Goal: Navigation & Orientation: Find specific page/section

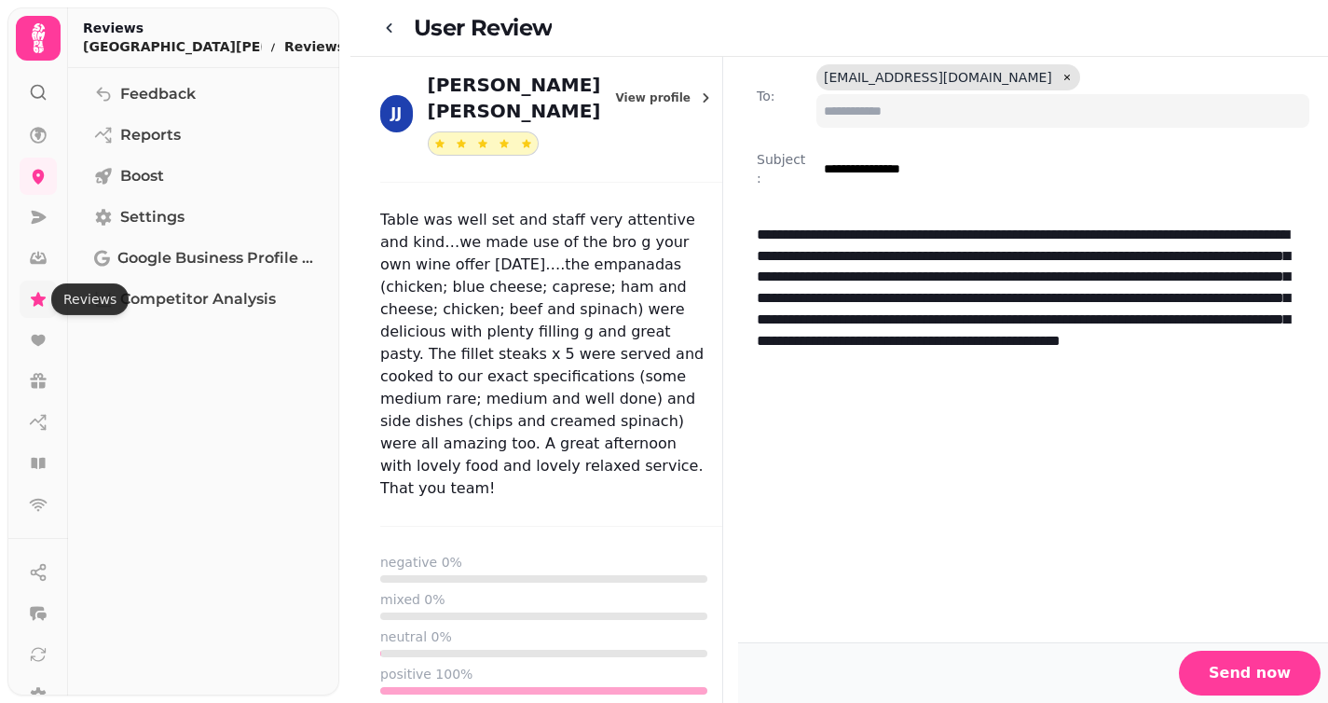
click at [40, 301] on icon at bounding box center [38, 299] width 15 height 14
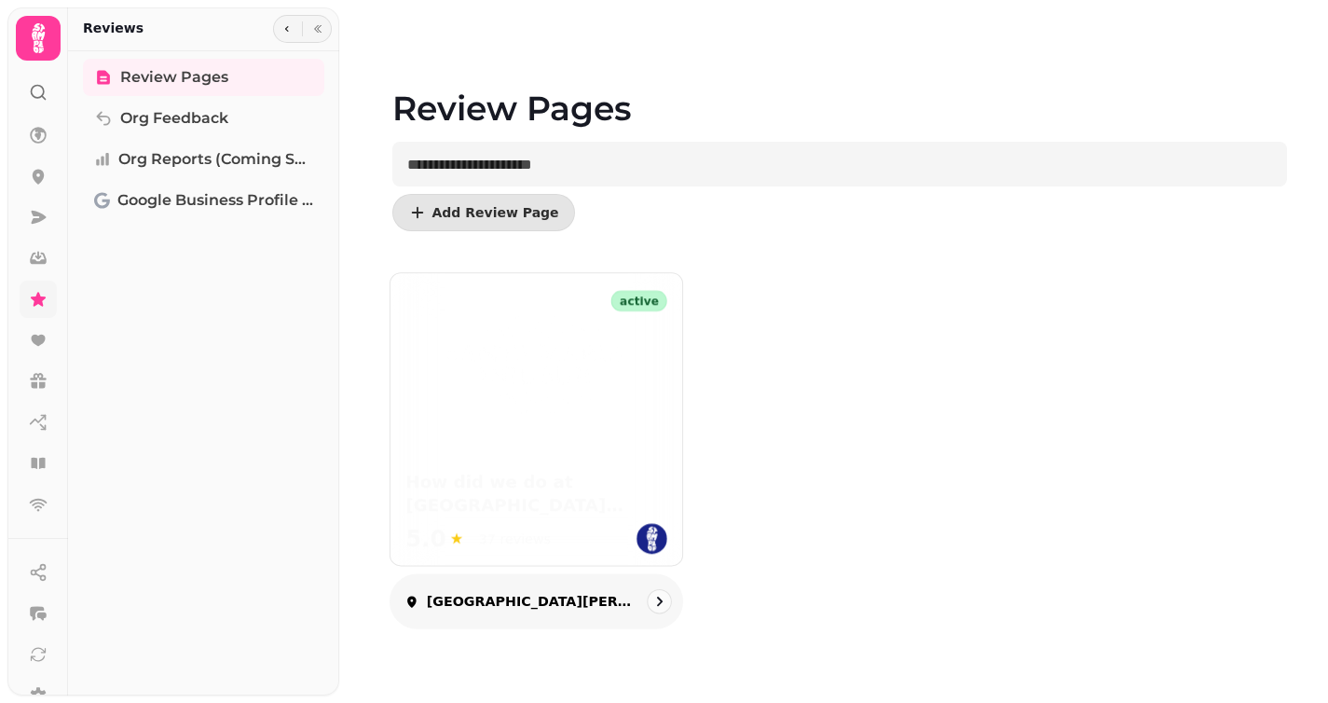
click at [498, 540] on div "37 reviews" at bounding box center [514, 538] width 72 height 19
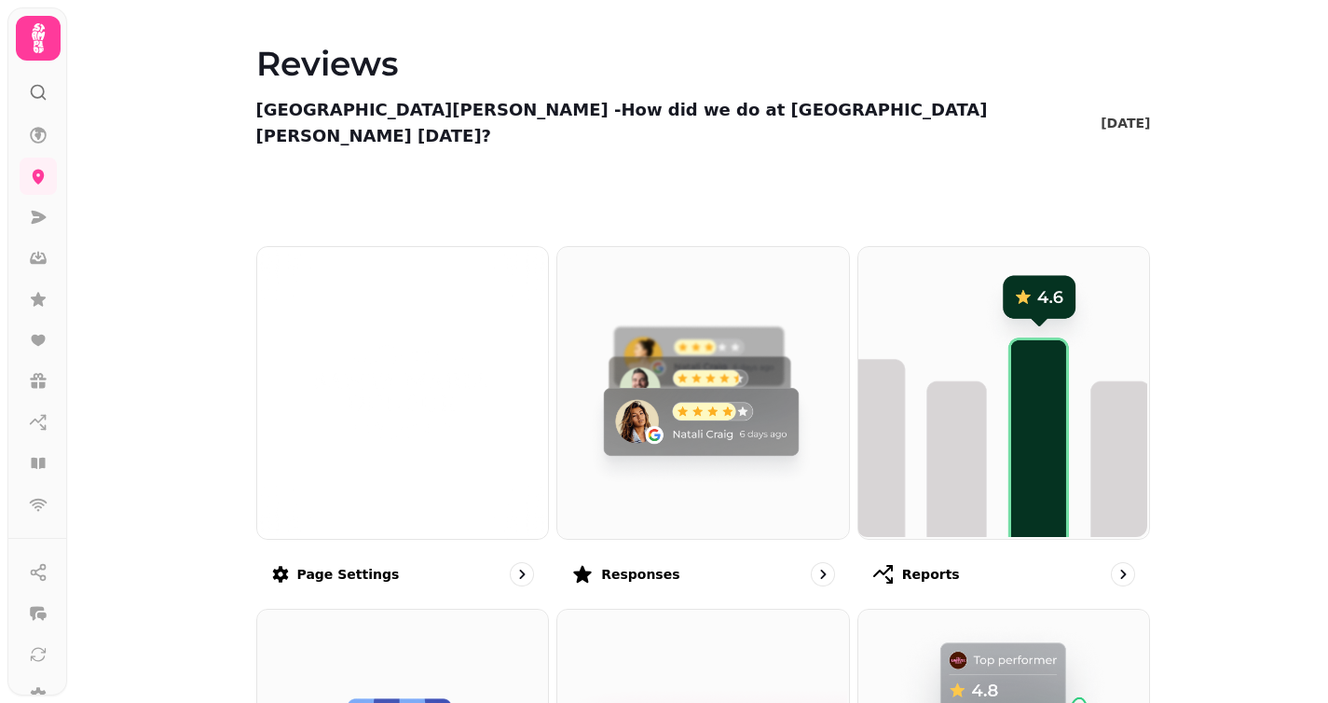
scroll to position [611, 0]
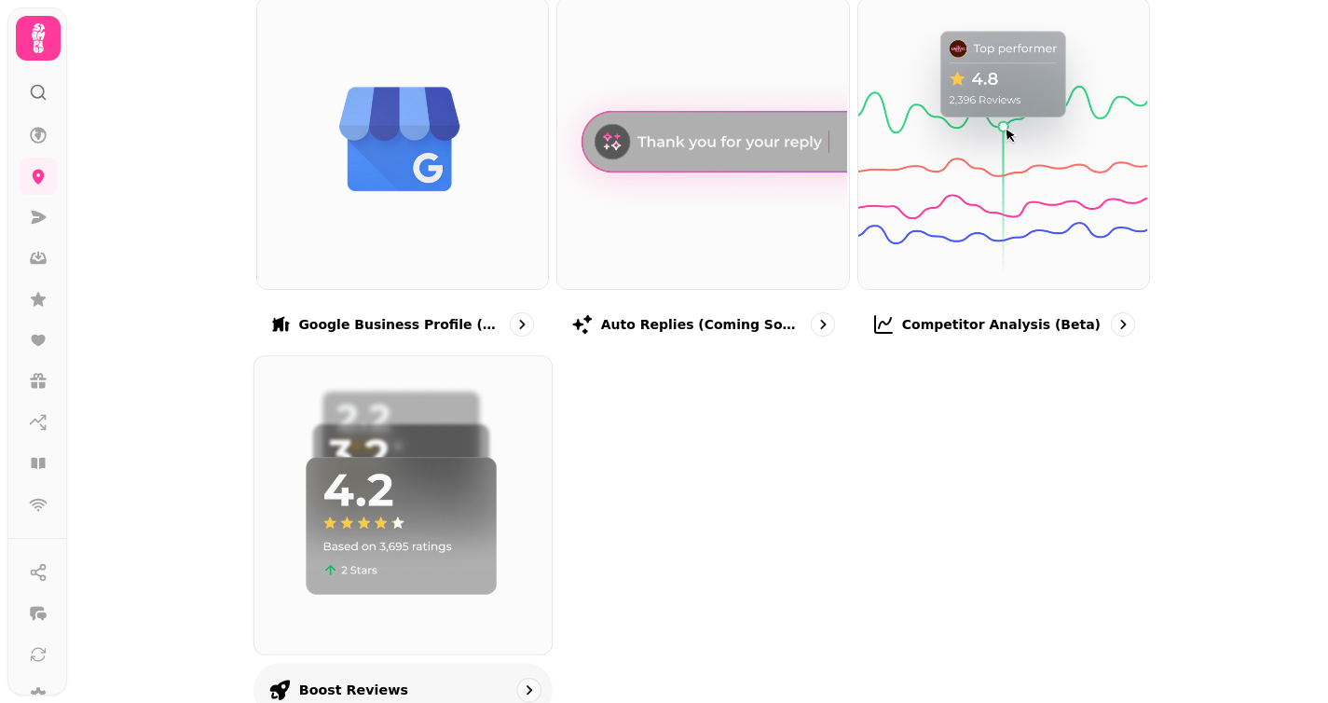
click at [416, 460] on img at bounding box center [400, 503] width 297 height 297
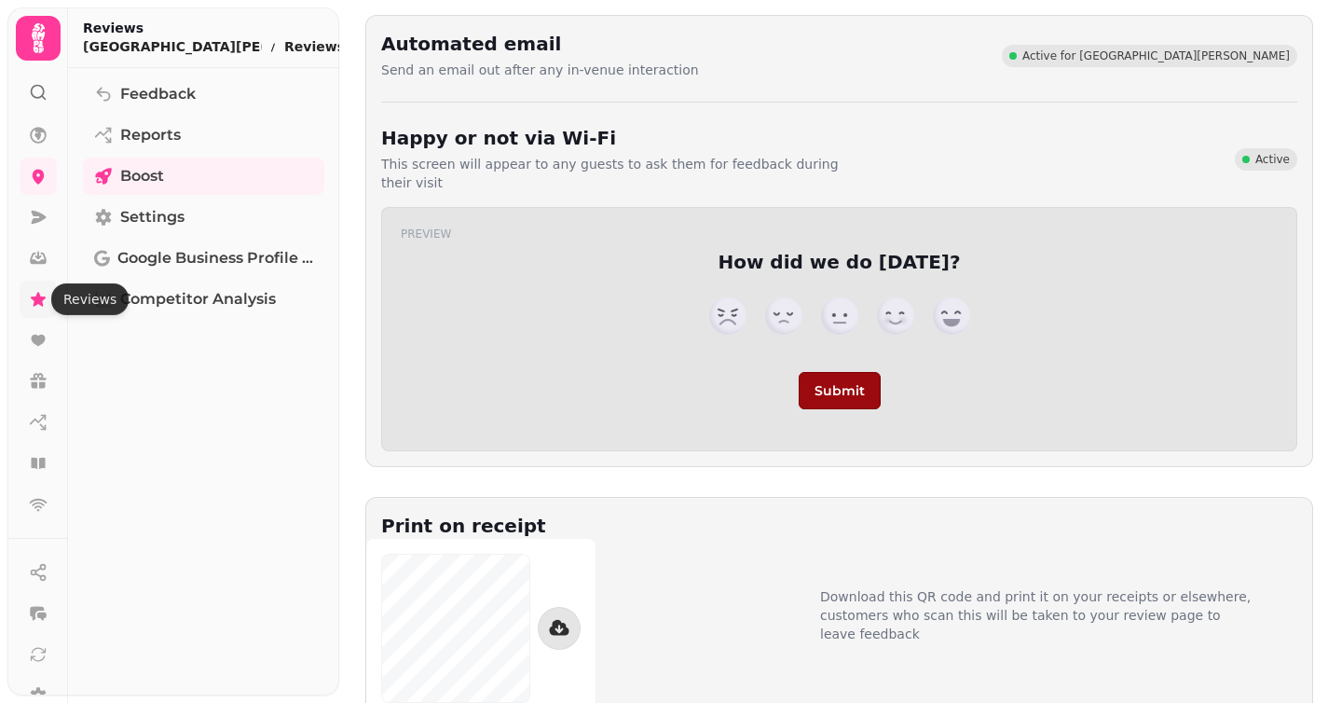
click at [37, 297] on icon at bounding box center [38, 299] width 15 height 14
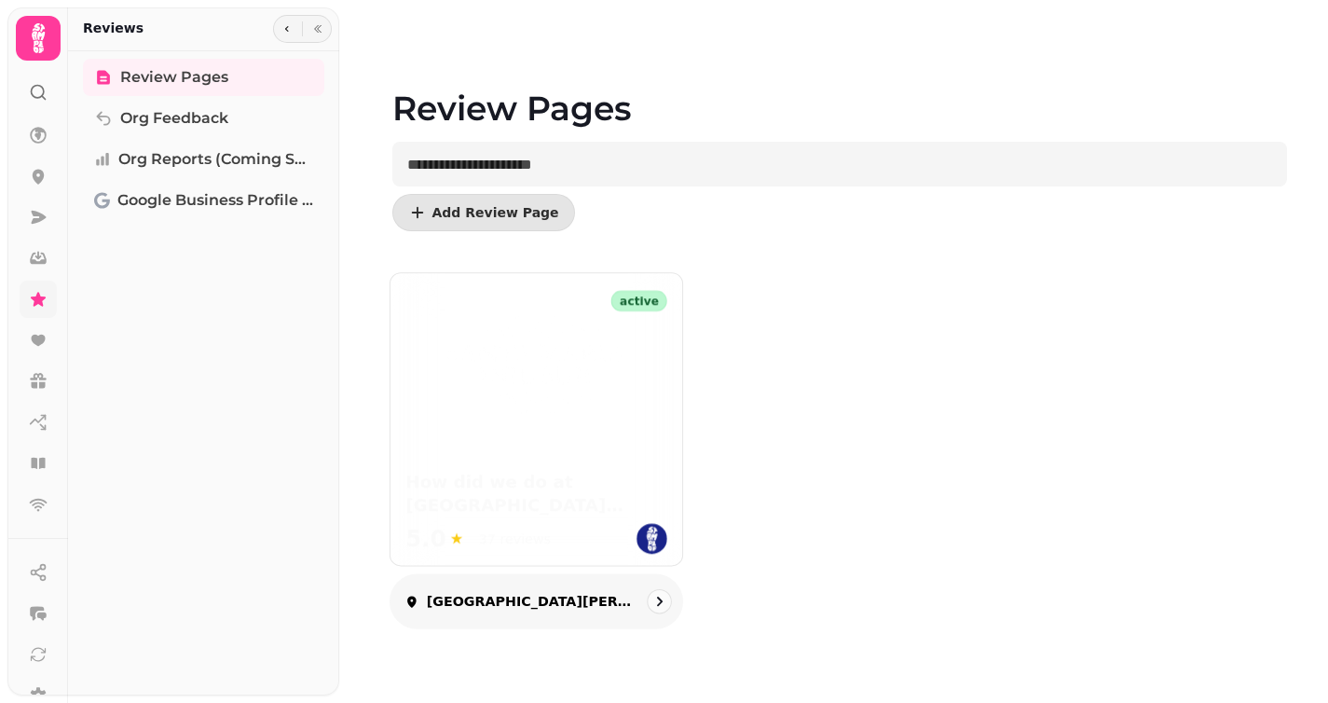
drag, startPoint x: 513, startPoint y: 600, endPoint x: 549, endPoint y: 594, distance: 36.9
click at [513, 600] on p "[GEOGRAPHIC_DATA][PERSON_NAME]" at bounding box center [531, 601] width 210 height 19
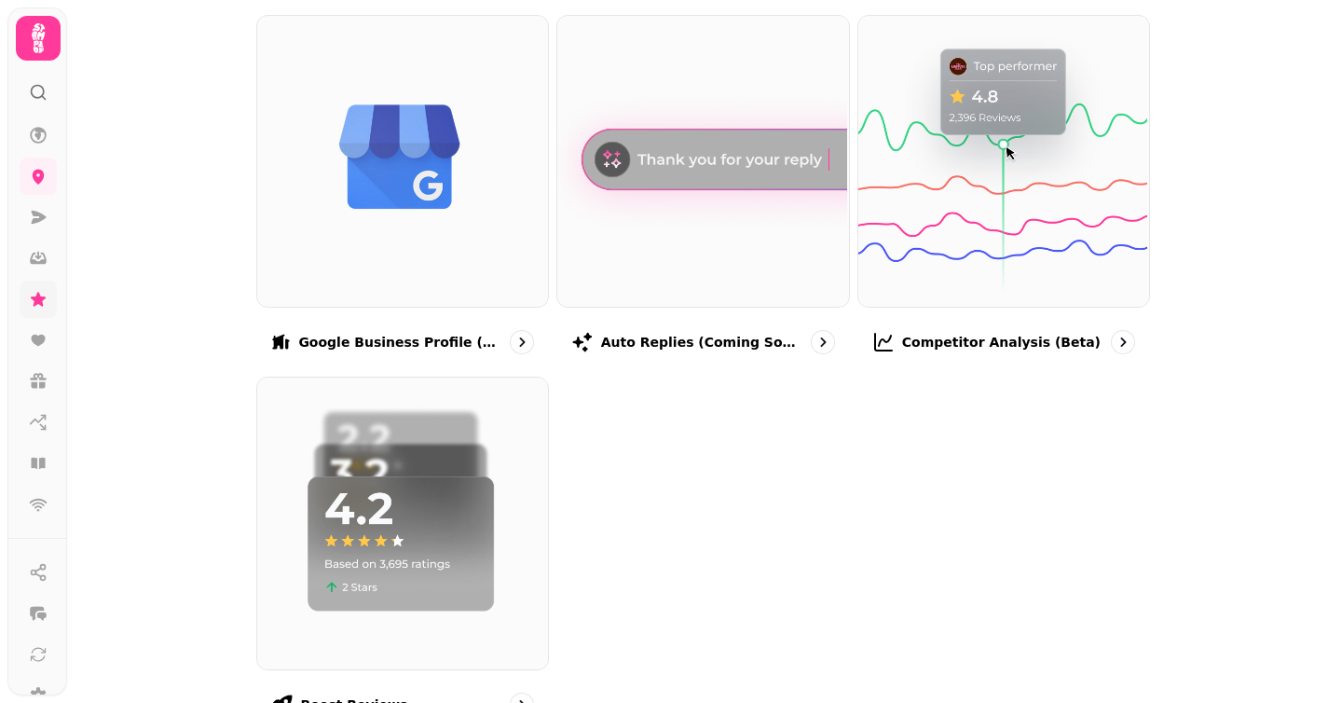
scroll to position [611, 0]
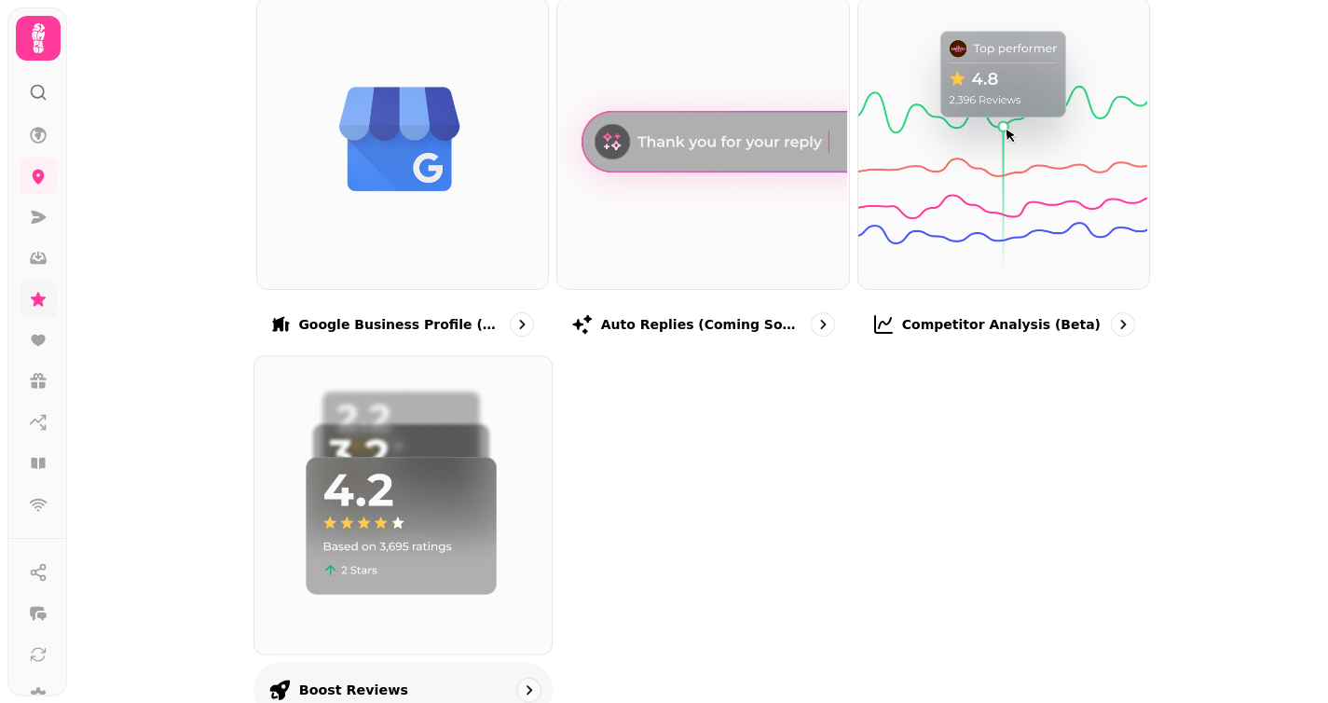
click at [373, 680] on p "Boost reviews" at bounding box center [352, 689] width 109 height 19
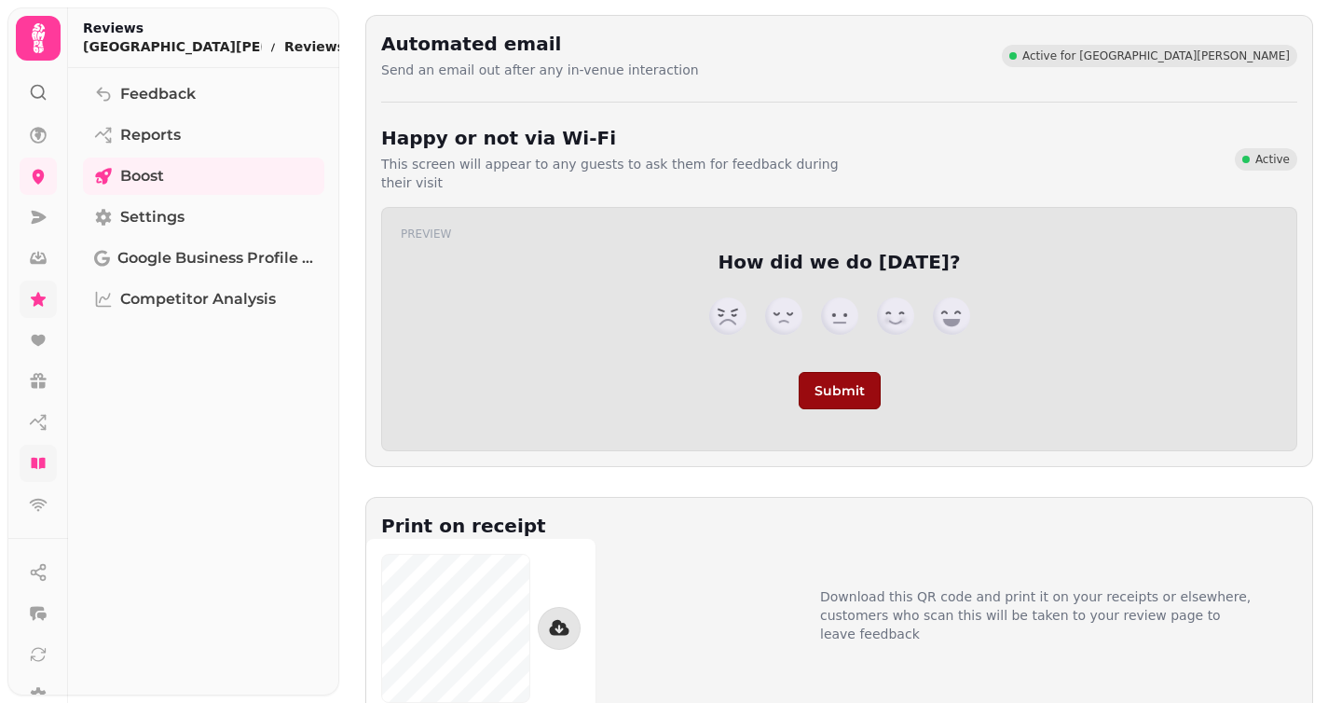
click at [39, 458] on icon at bounding box center [38, 463] width 14 height 11
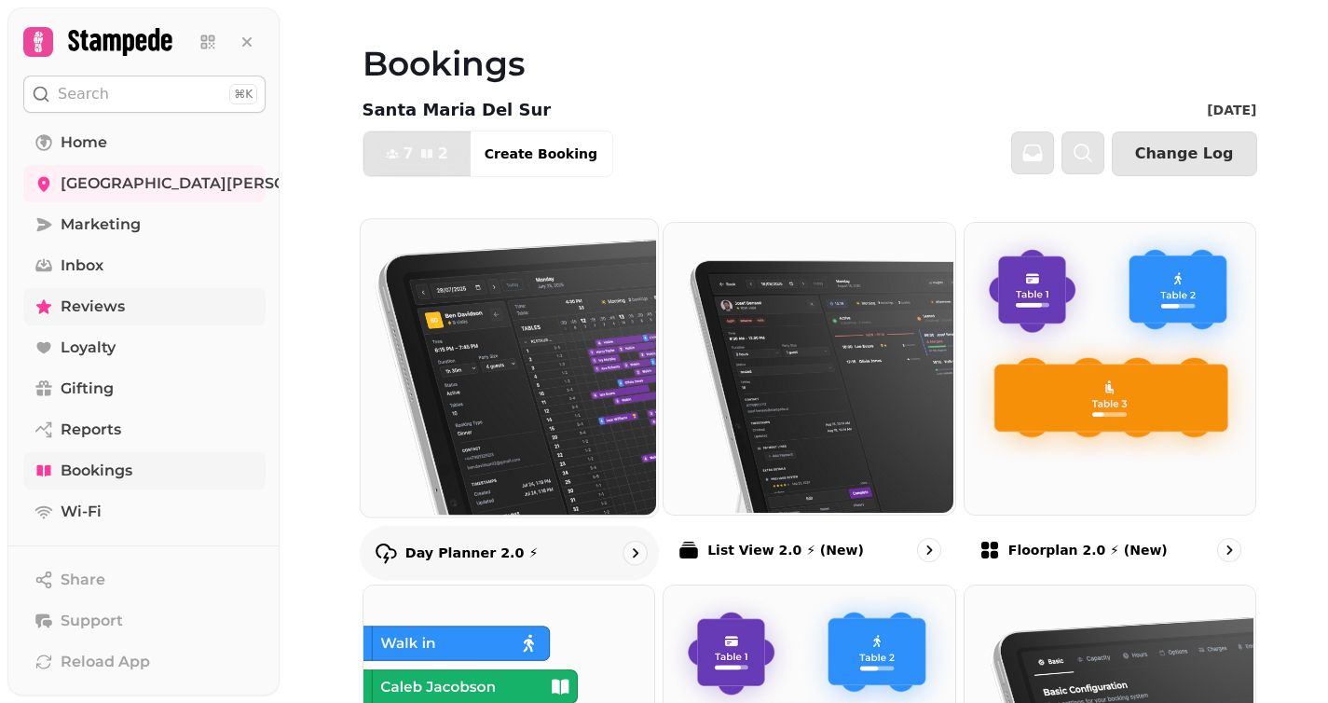
click at [531, 347] on img at bounding box center [506, 365] width 297 height 297
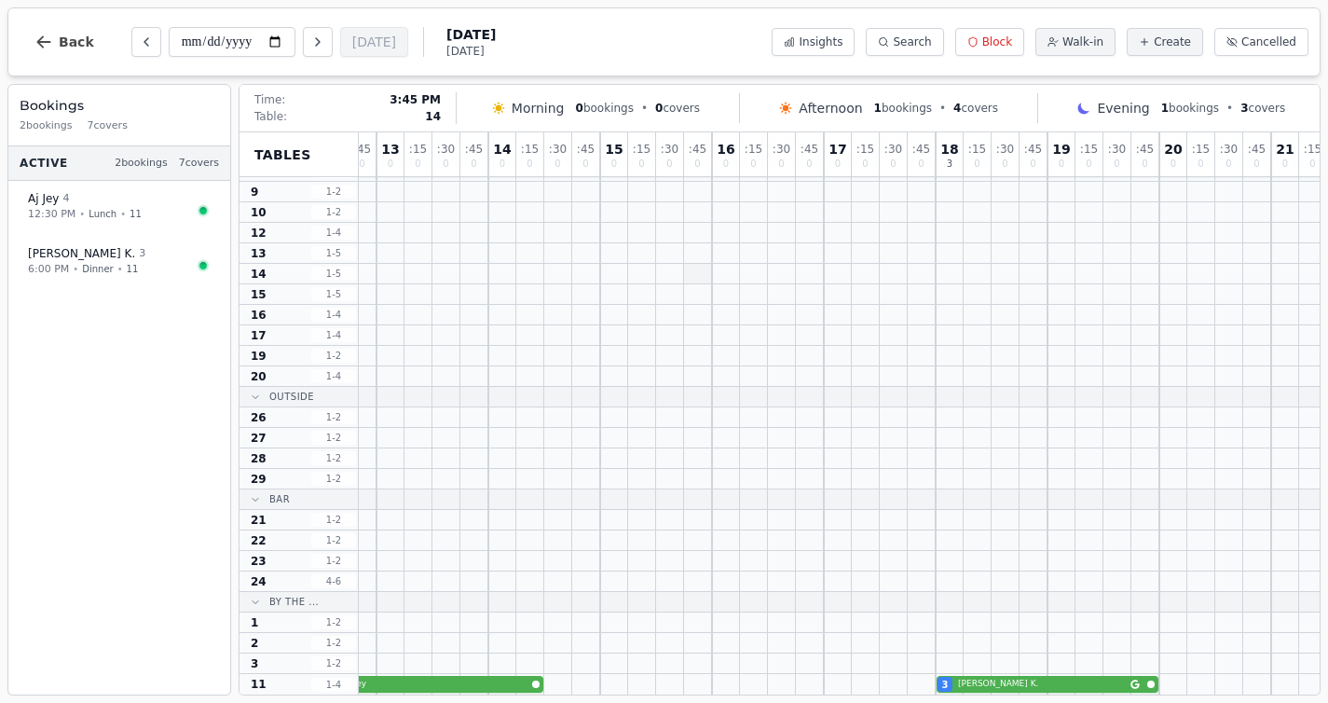
scroll to position [118, 0]
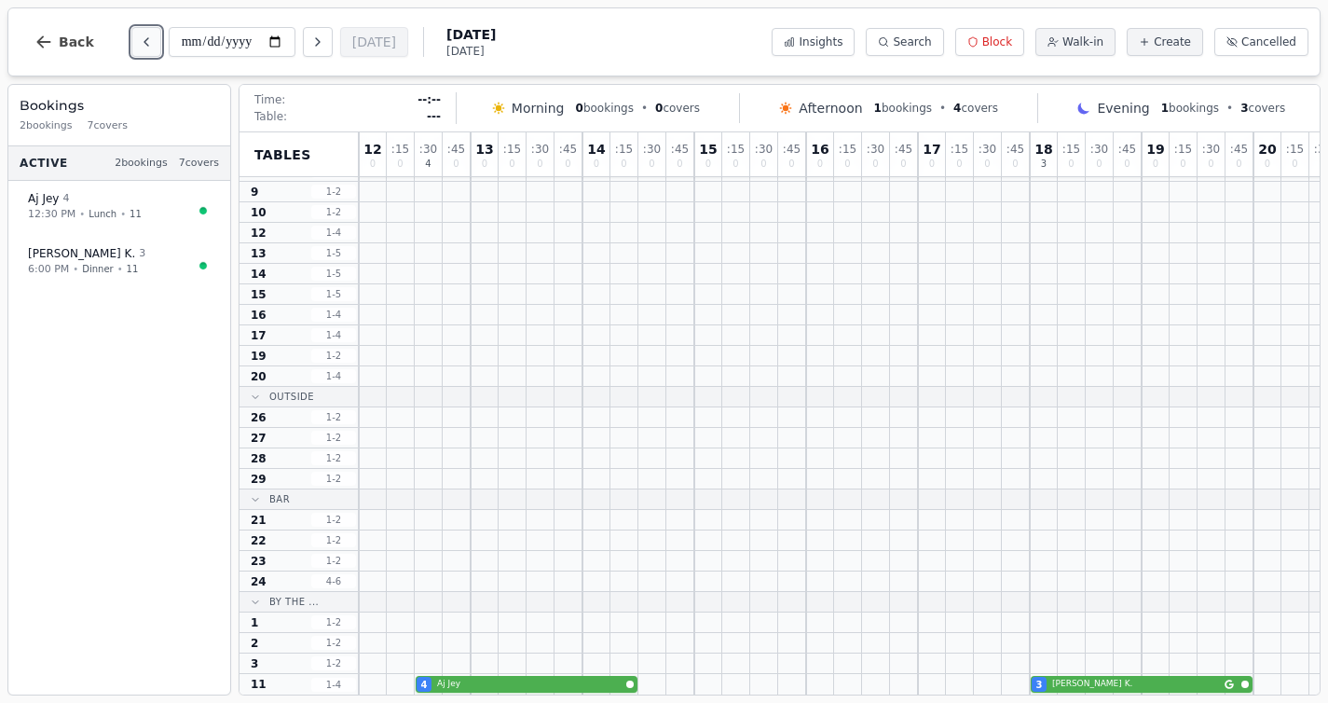
click at [142, 42] on icon "Previous day" at bounding box center [146, 41] width 15 height 15
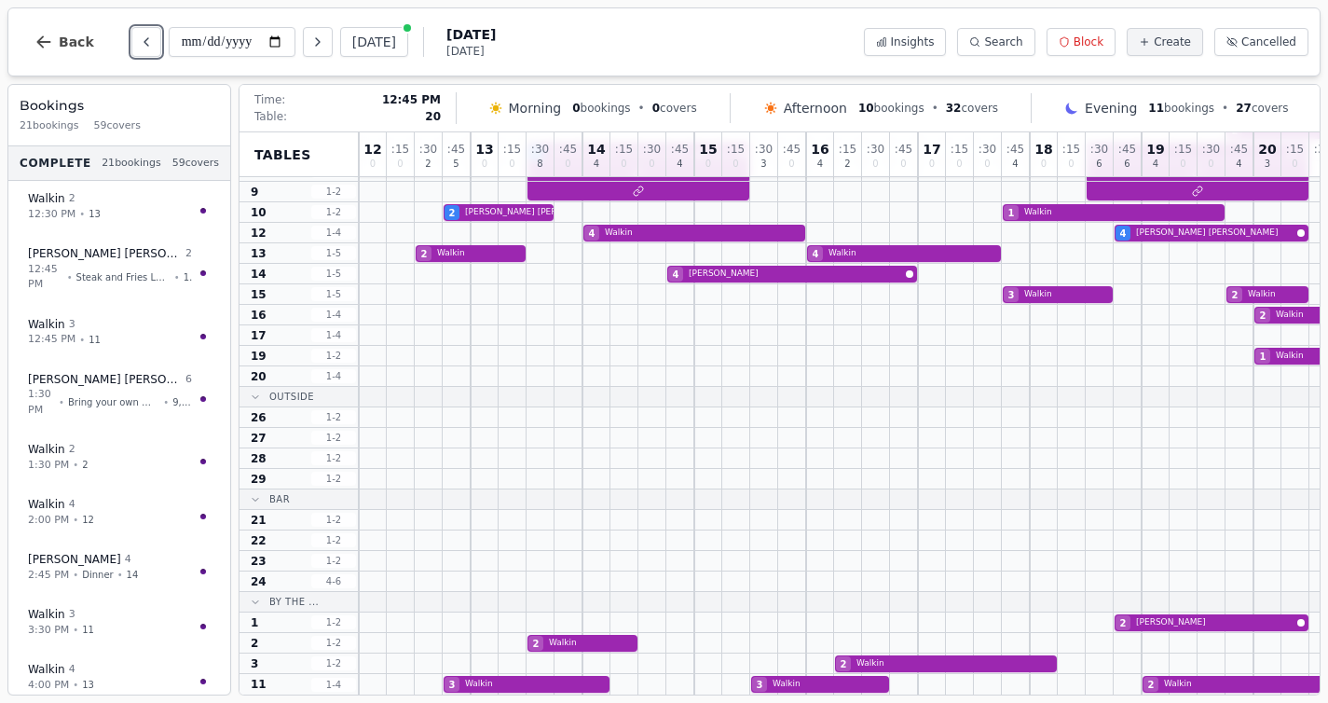
scroll to position [0, 0]
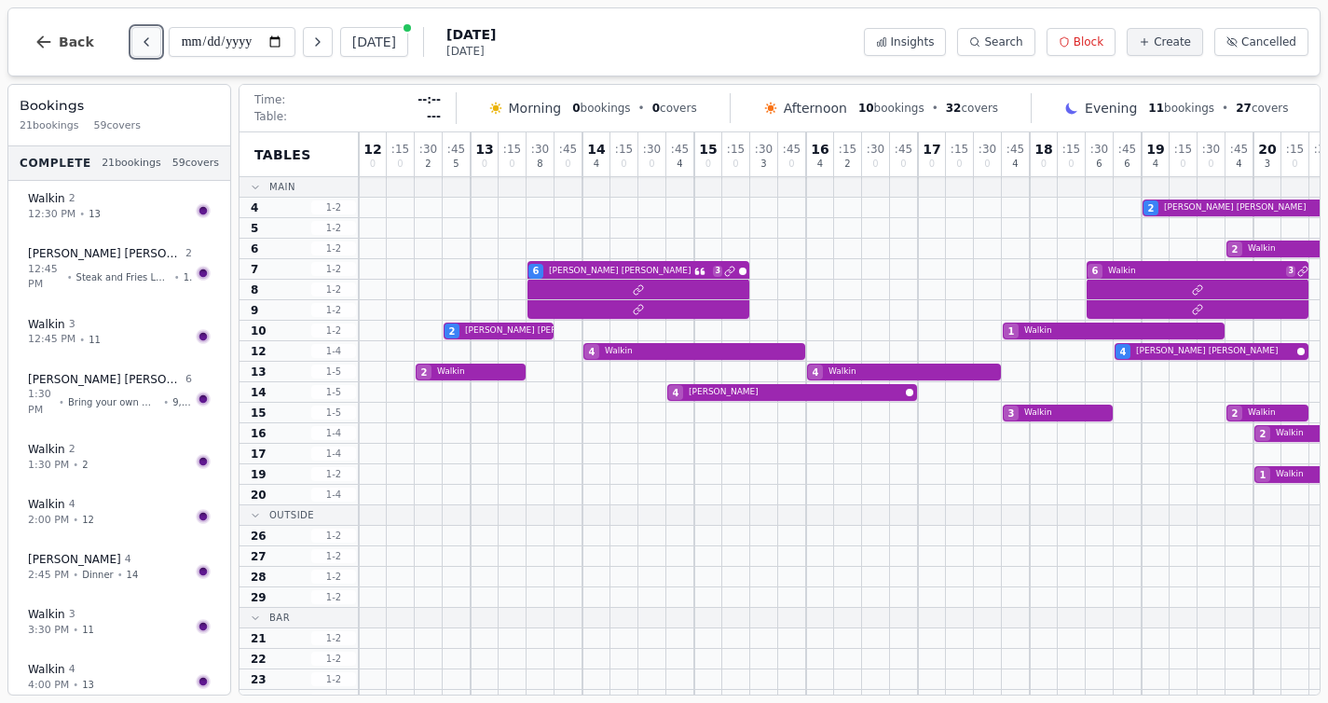
click at [140, 42] on icon "Previous day" at bounding box center [146, 41] width 15 height 15
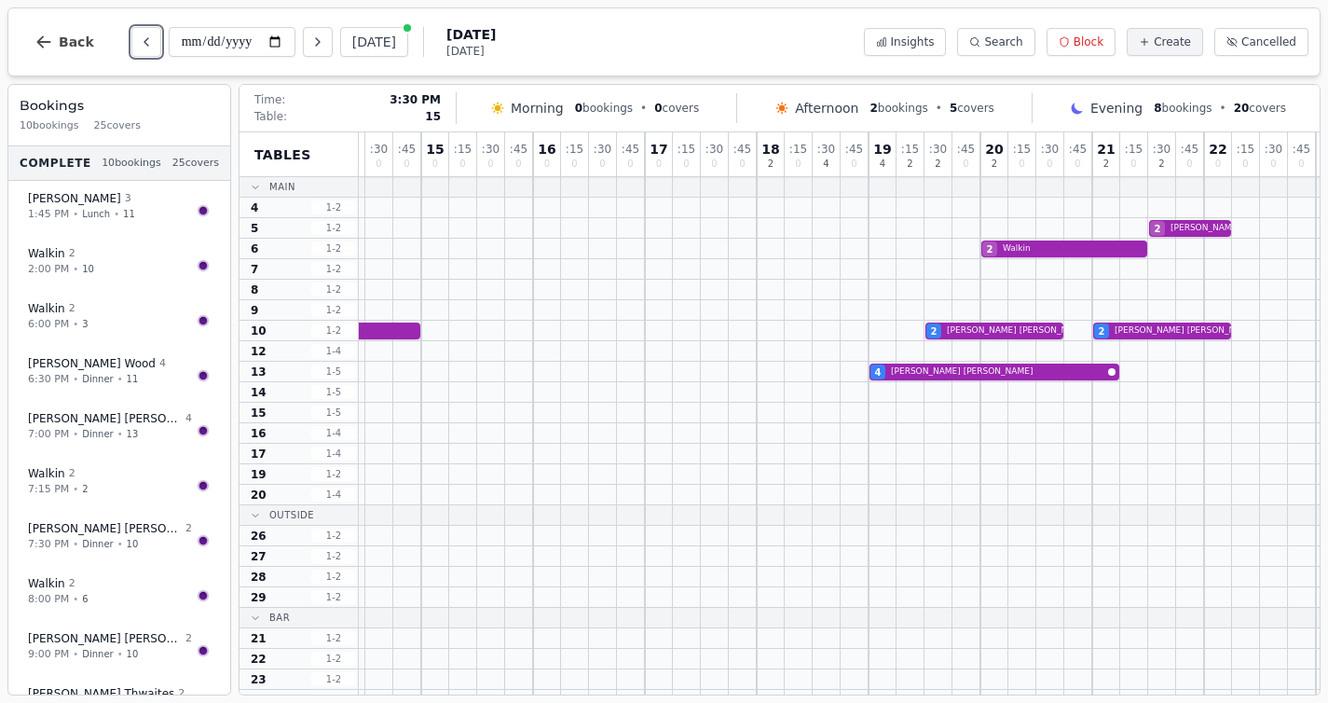
scroll to position [0, 325]
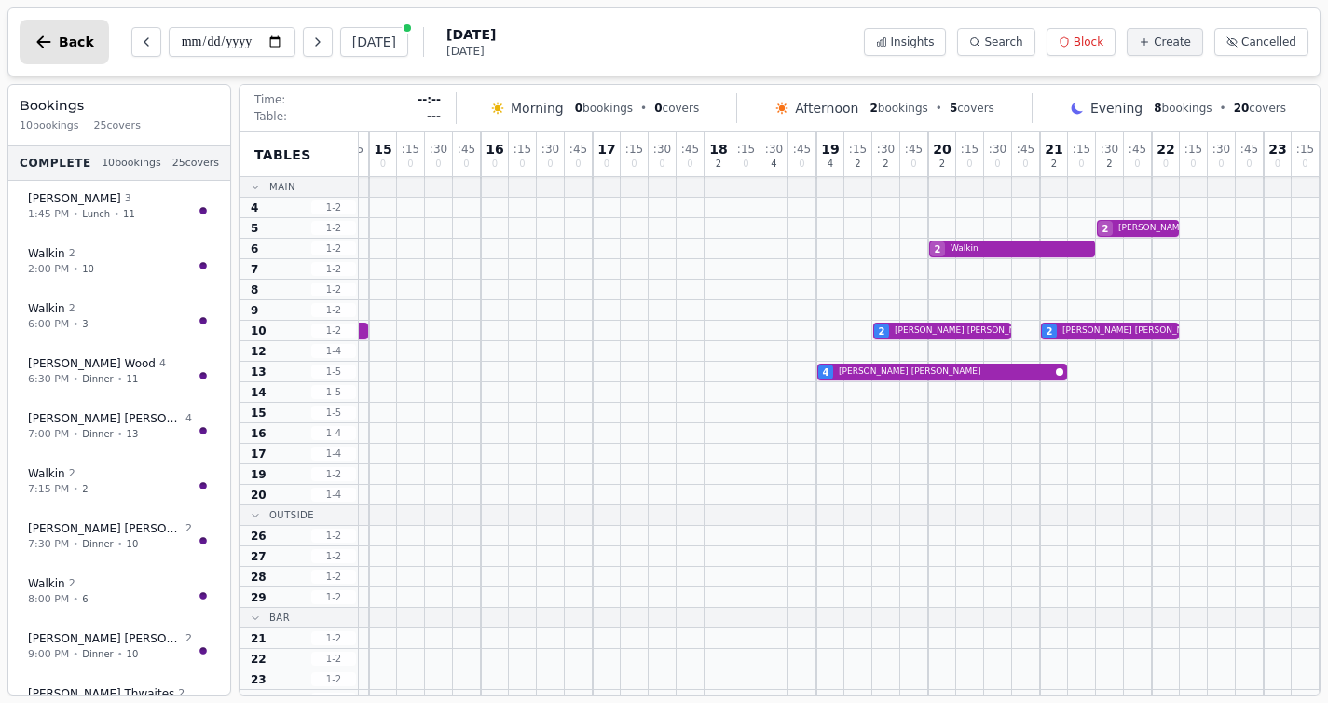
click at [68, 43] on span "Back" at bounding box center [76, 41] width 35 height 13
